Goal: Information Seeking & Learning: Learn about a topic

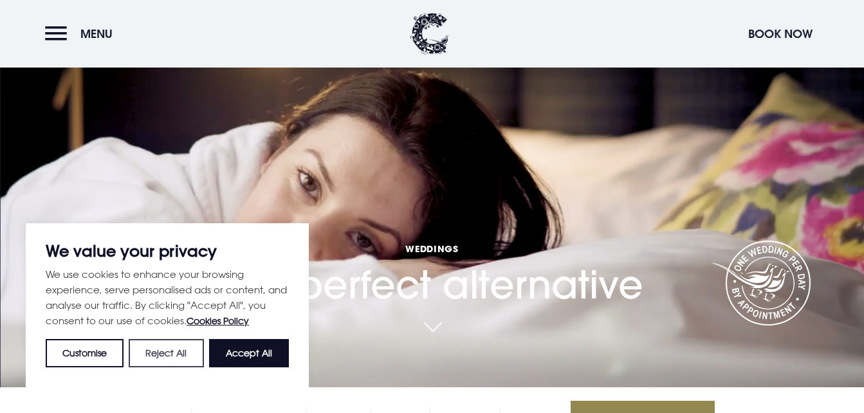
click at [176, 355] on button "Reject All" at bounding box center [166, 353] width 75 height 28
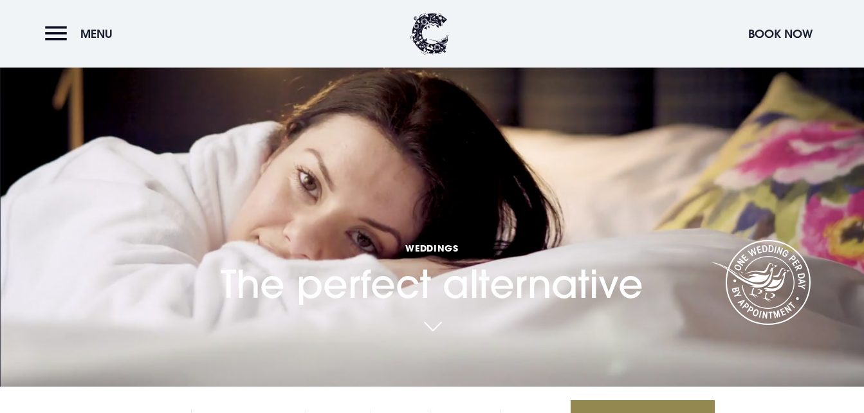
scroll to position [26, 0]
click at [445, 326] on link at bounding box center [433, 330] width 30 height 28
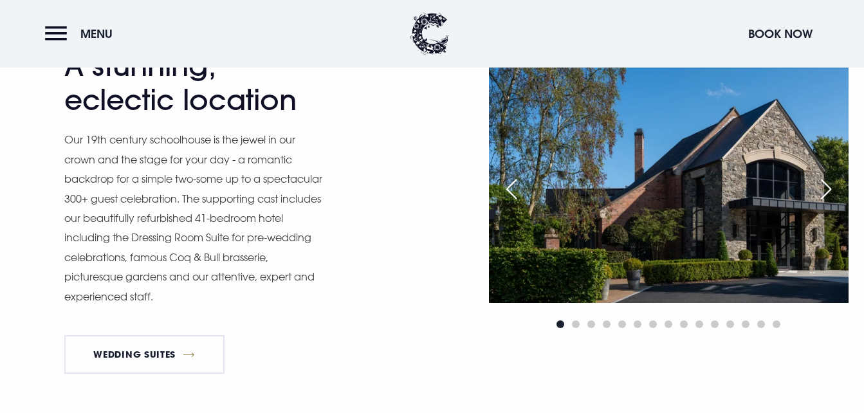
scroll to position [999, 0]
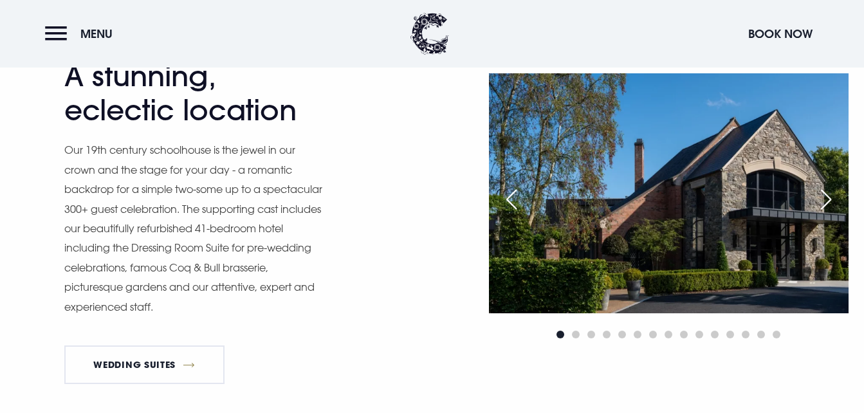
click at [831, 203] on div "Next slide" at bounding box center [826, 199] width 32 height 28
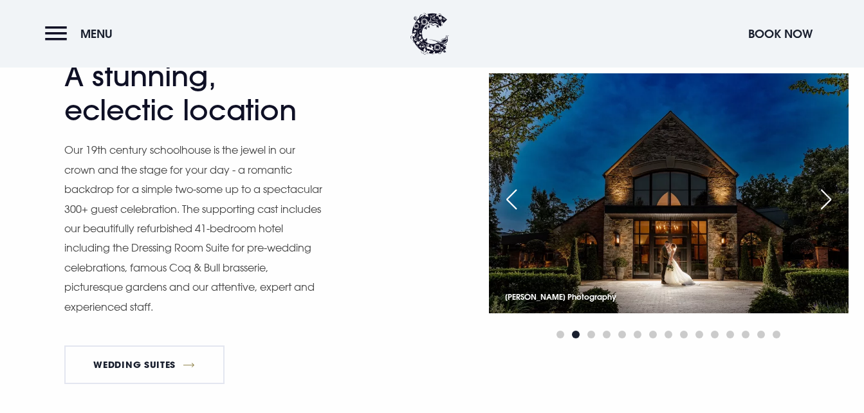
click at [831, 203] on div "Next slide" at bounding box center [826, 199] width 32 height 28
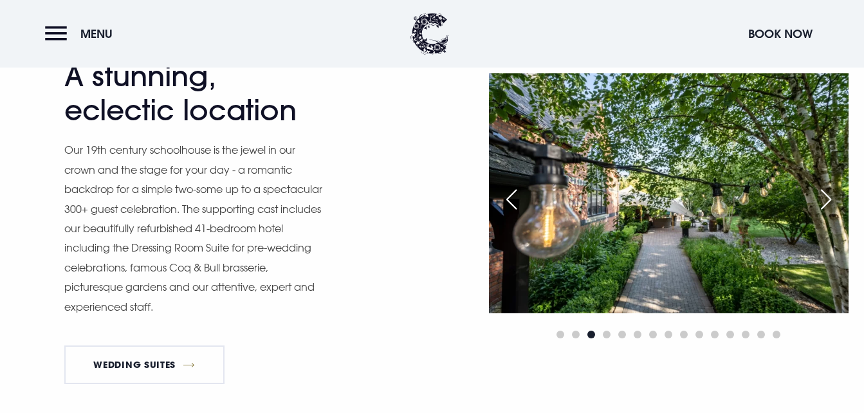
click at [831, 203] on div "Next slide" at bounding box center [826, 199] width 32 height 28
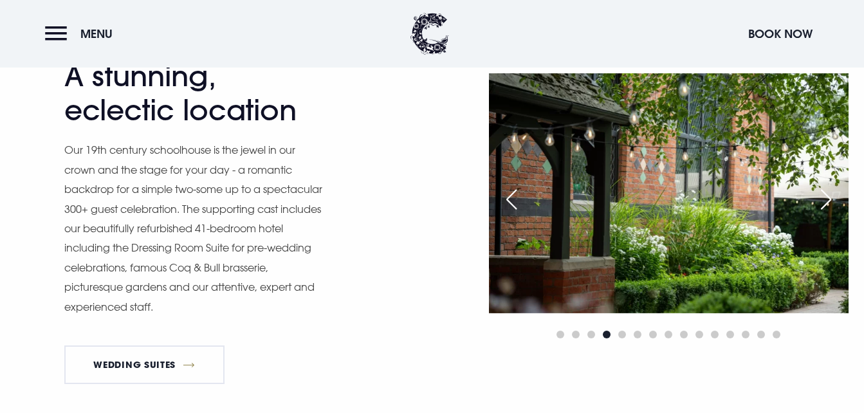
click at [831, 203] on div "Next slide" at bounding box center [826, 199] width 32 height 28
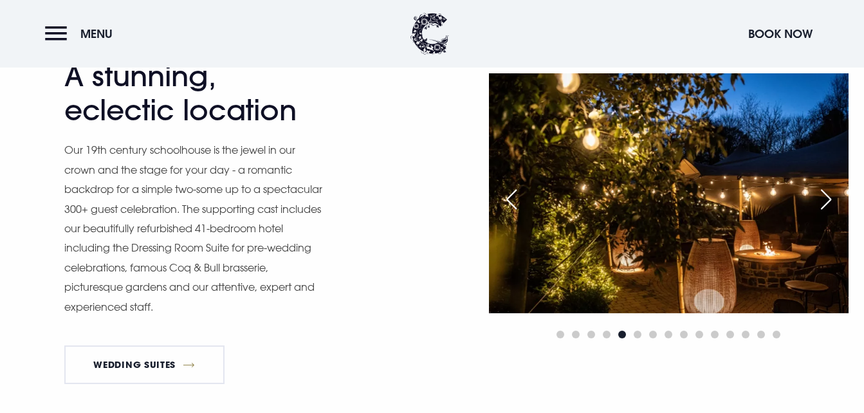
click at [831, 203] on div "Next slide" at bounding box center [826, 199] width 32 height 28
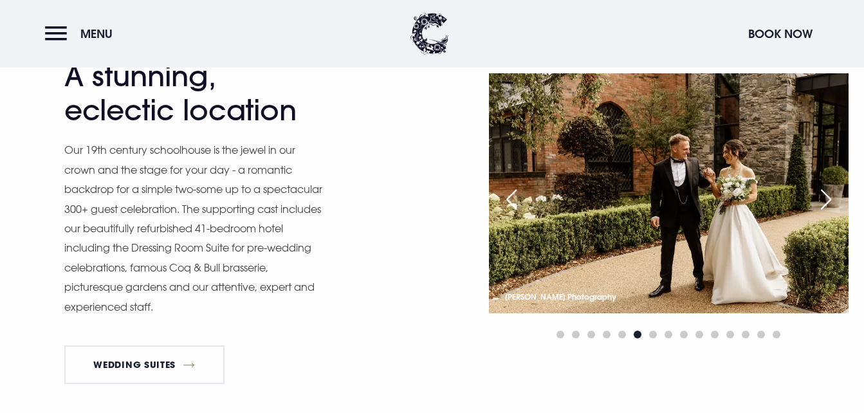
click at [831, 203] on div "Next slide" at bounding box center [826, 199] width 32 height 28
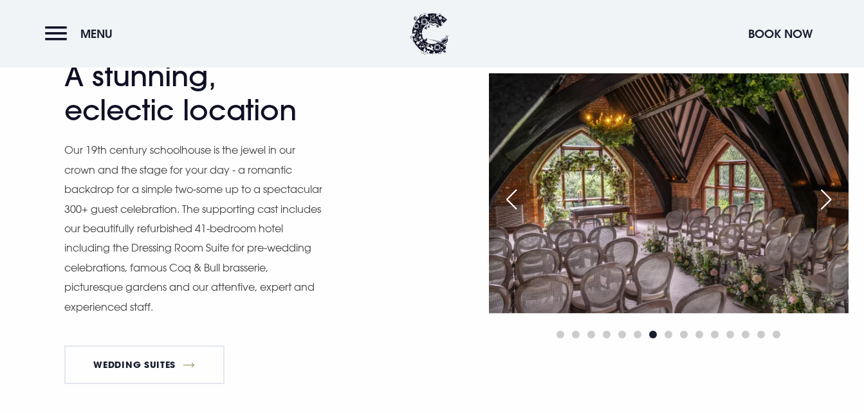
click at [831, 203] on div "Next slide" at bounding box center [826, 199] width 32 height 28
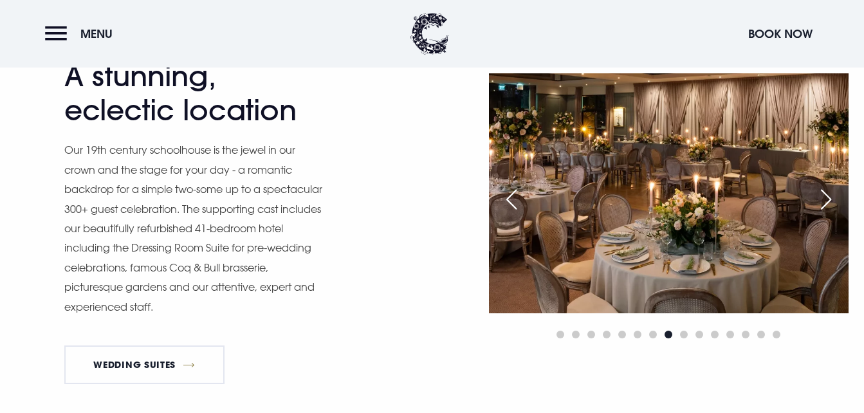
click at [831, 203] on div "Next slide" at bounding box center [826, 199] width 32 height 28
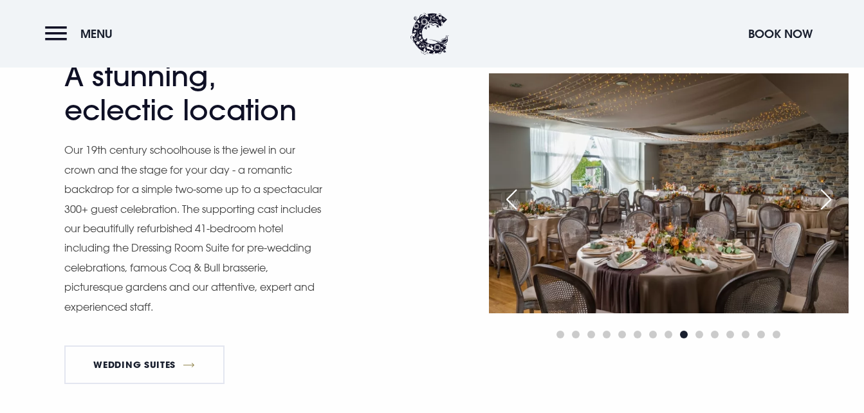
click at [831, 203] on div "Next slide" at bounding box center [826, 199] width 32 height 28
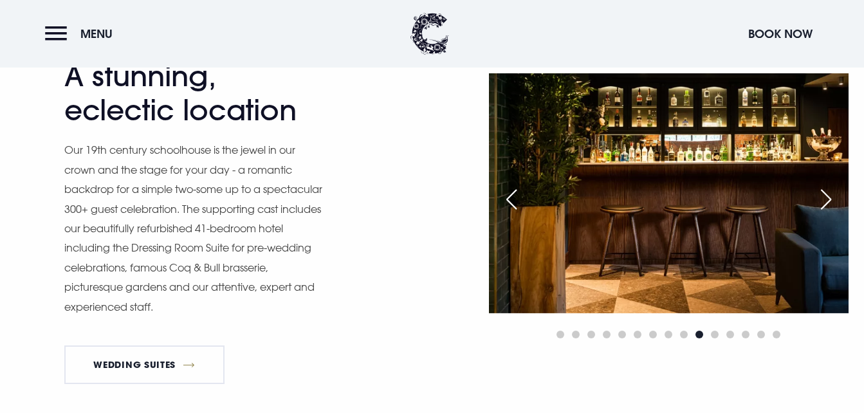
click at [831, 203] on div "Next slide" at bounding box center [826, 199] width 32 height 28
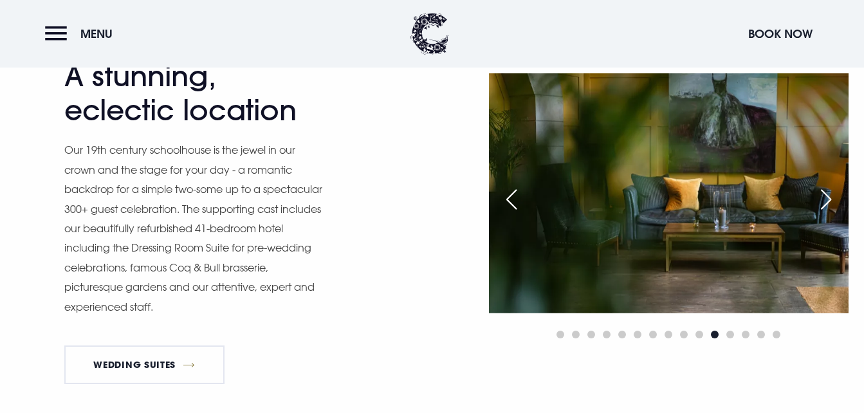
click at [831, 203] on div "Next slide" at bounding box center [826, 199] width 32 height 28
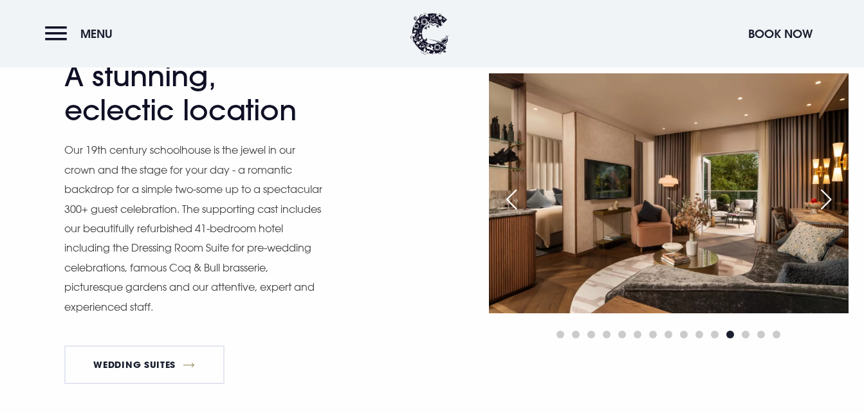
click at [831, 203] on div "Next slide" at bounding box center [826, 199] width 32 height 28
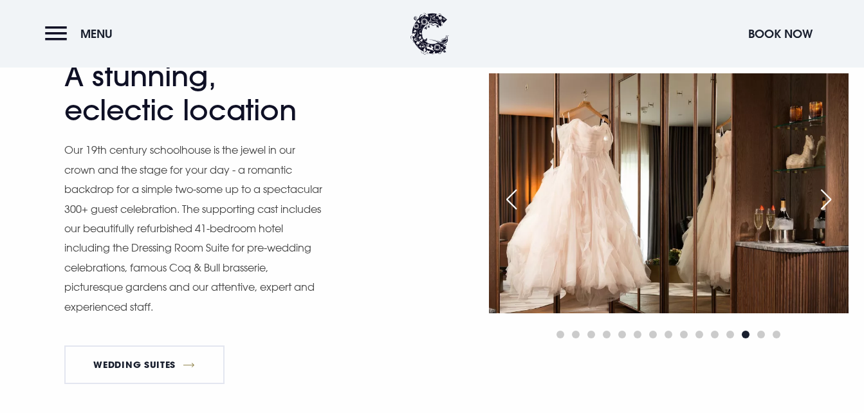
click at [831, 203] on div "Next slide" at bounding box center [826, 199] width 32 height 28
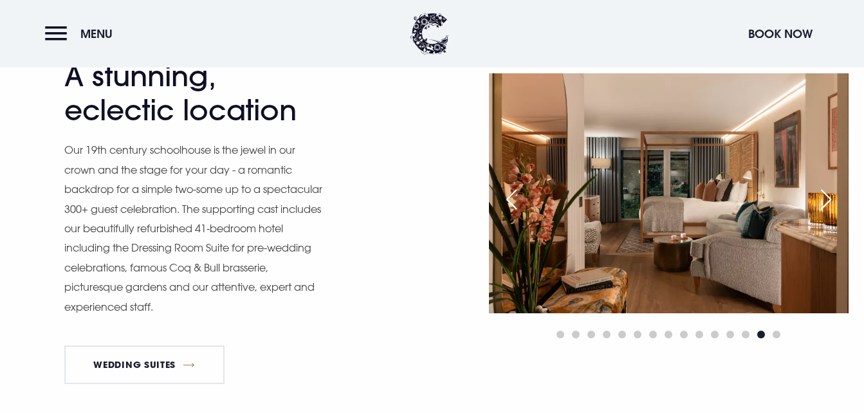
click at [831, 203] on div "Next slide" at bounding box center [826, 199] width 32 height 28
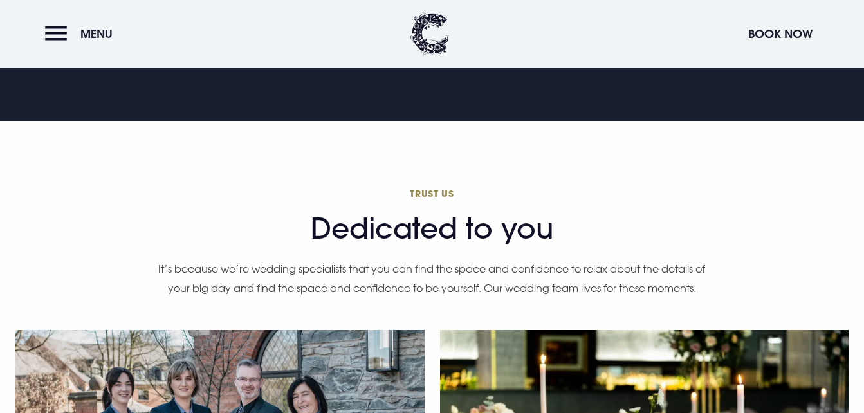
scroll to position [2962, 0]
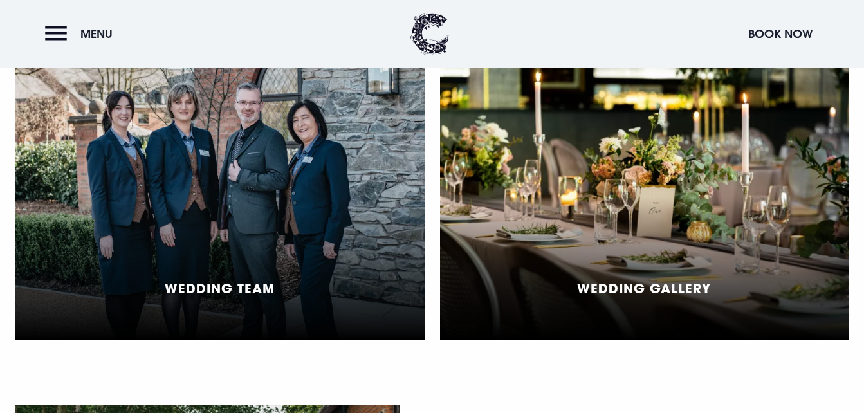
click at [722, 209] on div "Wedding Gallery" at bounding box center [644, 196] width 409 height 287
